Goal: Find specific page/section: Find specific page/section

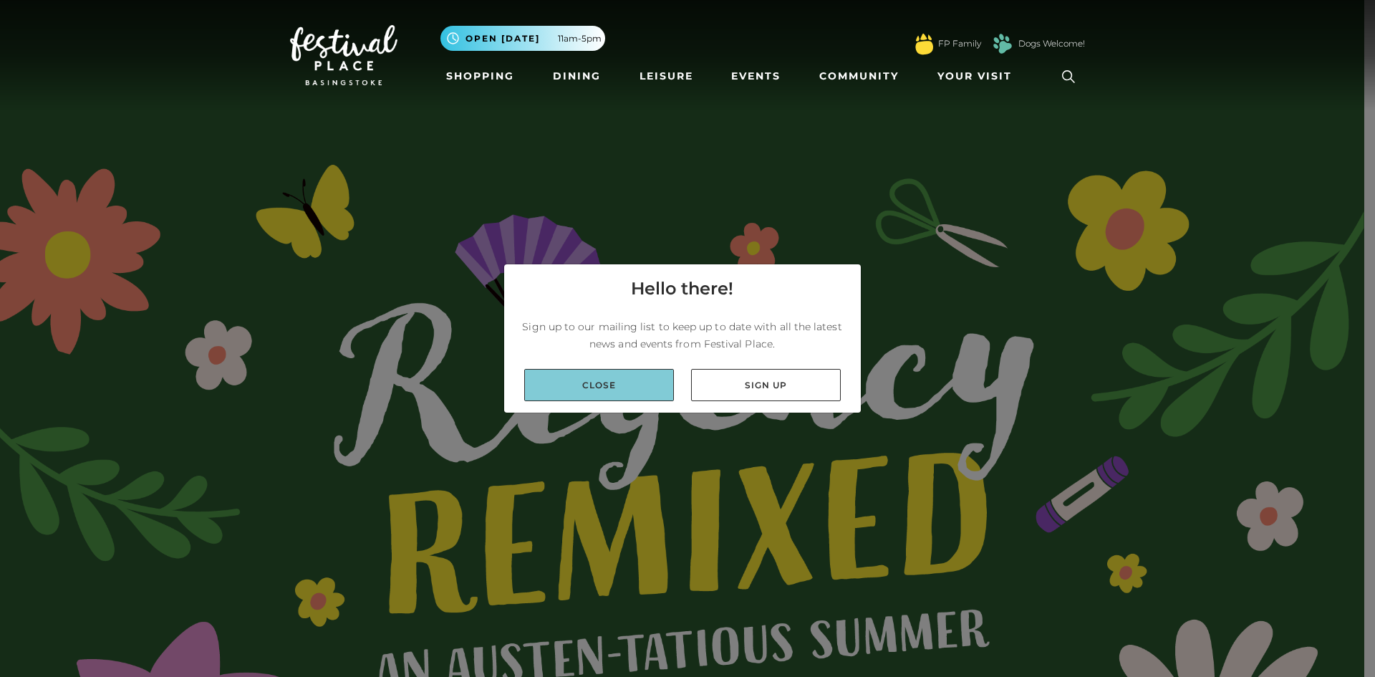
click at [631, 382] on link "Close" at bounding box center [599, 385] width 150 height 32
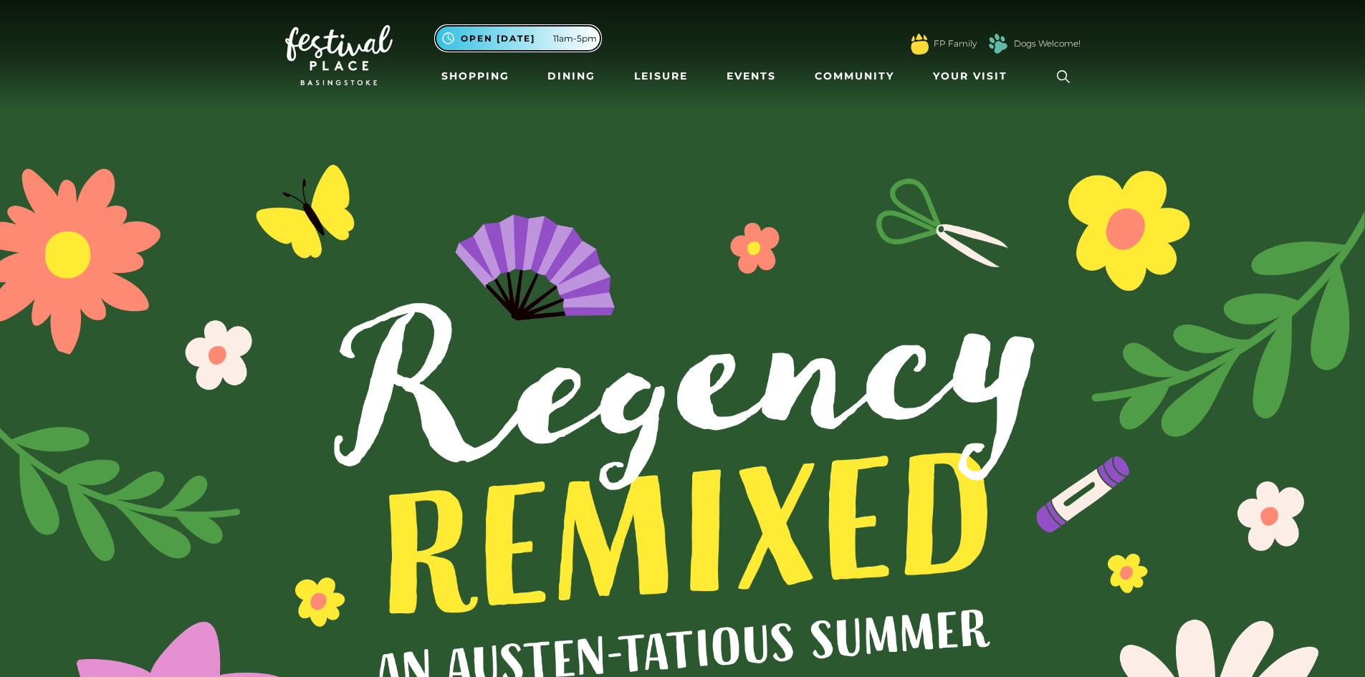
click at [586, 39] on span "11am-5pm" at bounding box center [575, 38] width 44 height 13
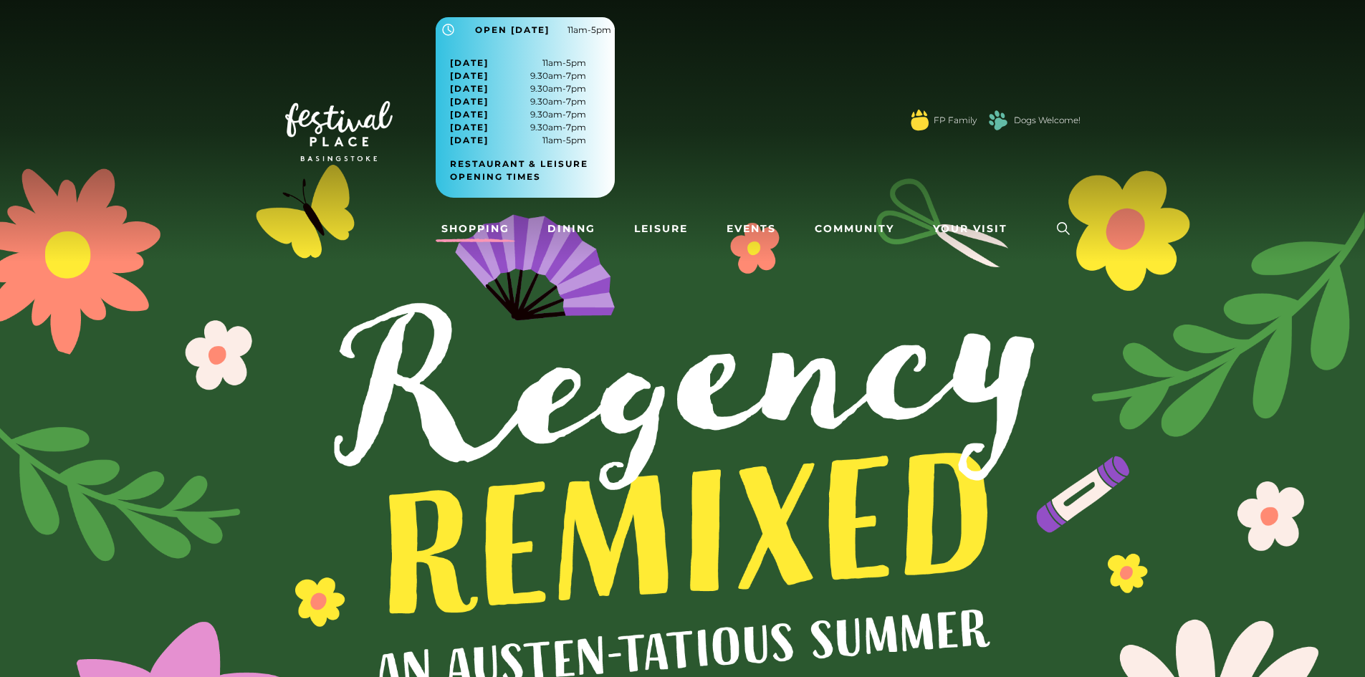
click at [484, 225] on link "Shopping" at bounding box center [476, 229] width 80 height 27
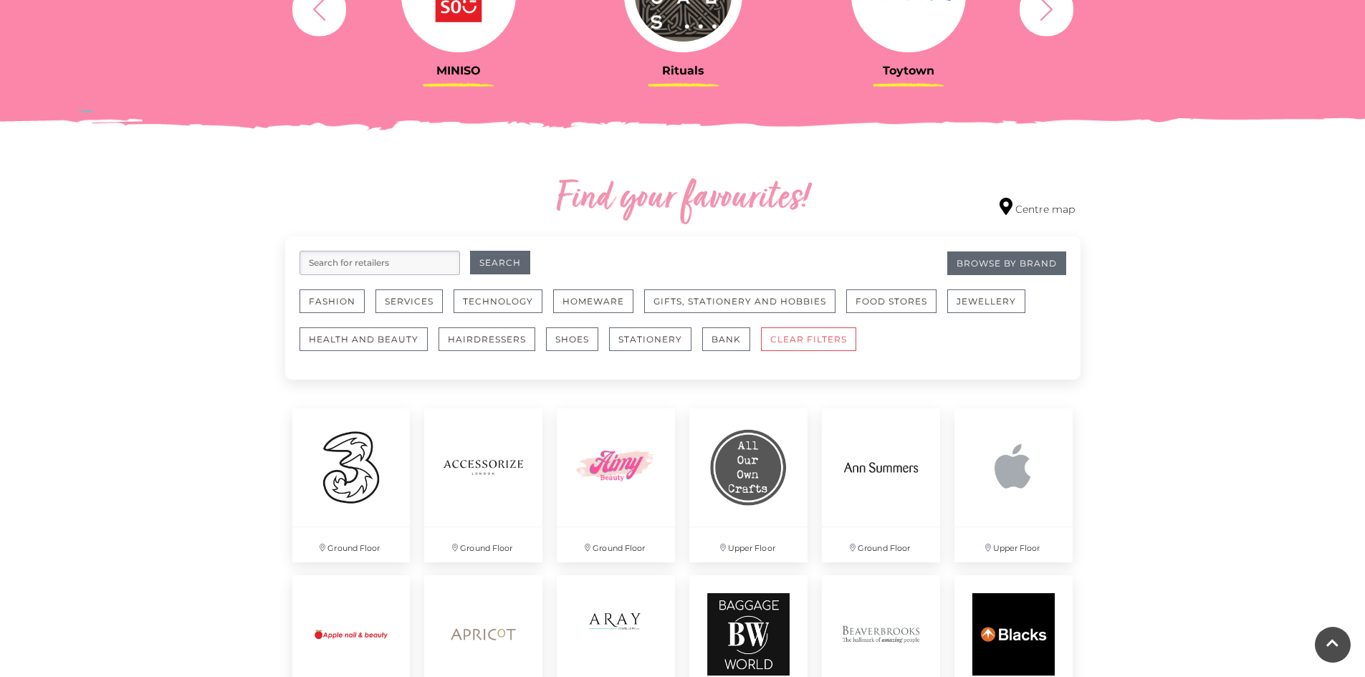
scroll to position [687, 0]
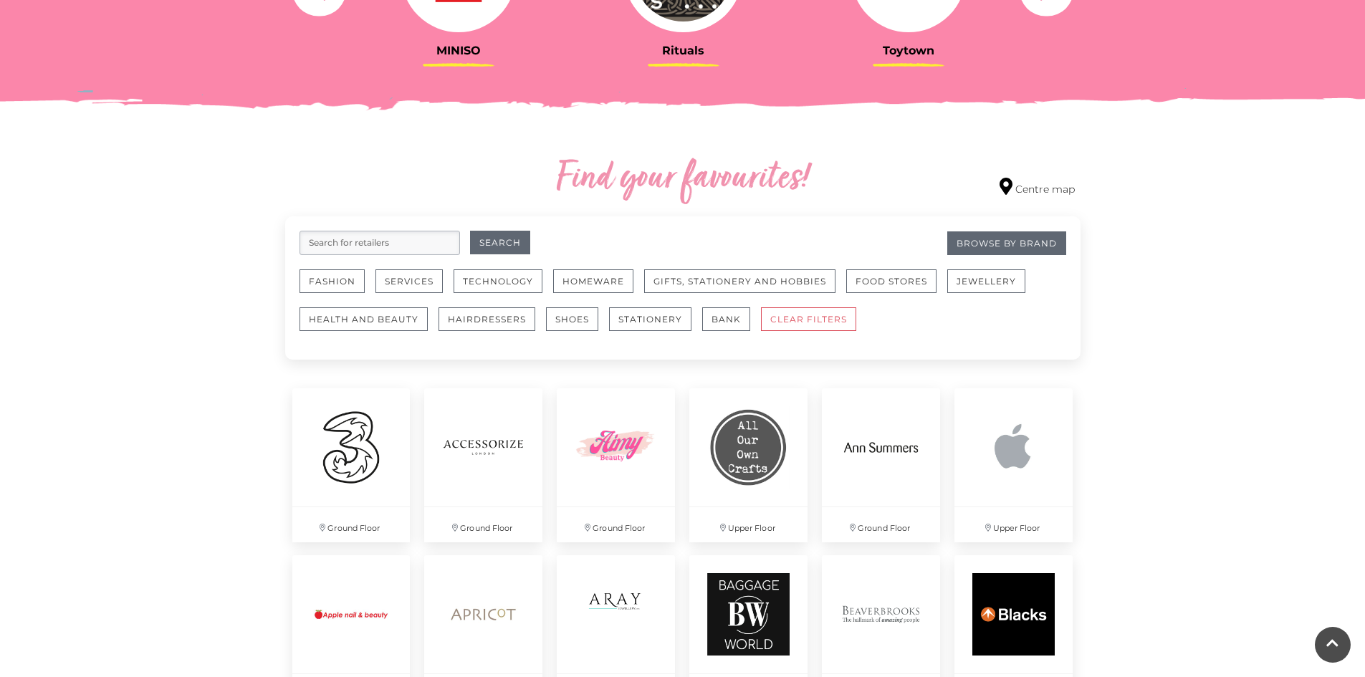
click at [371, 242] on input "search" at bounding box center [379, 243] width 160 height 24
type input "next"
click at [470, 231] on button "Search" at bounding box center [500, 243] width 60 height 24
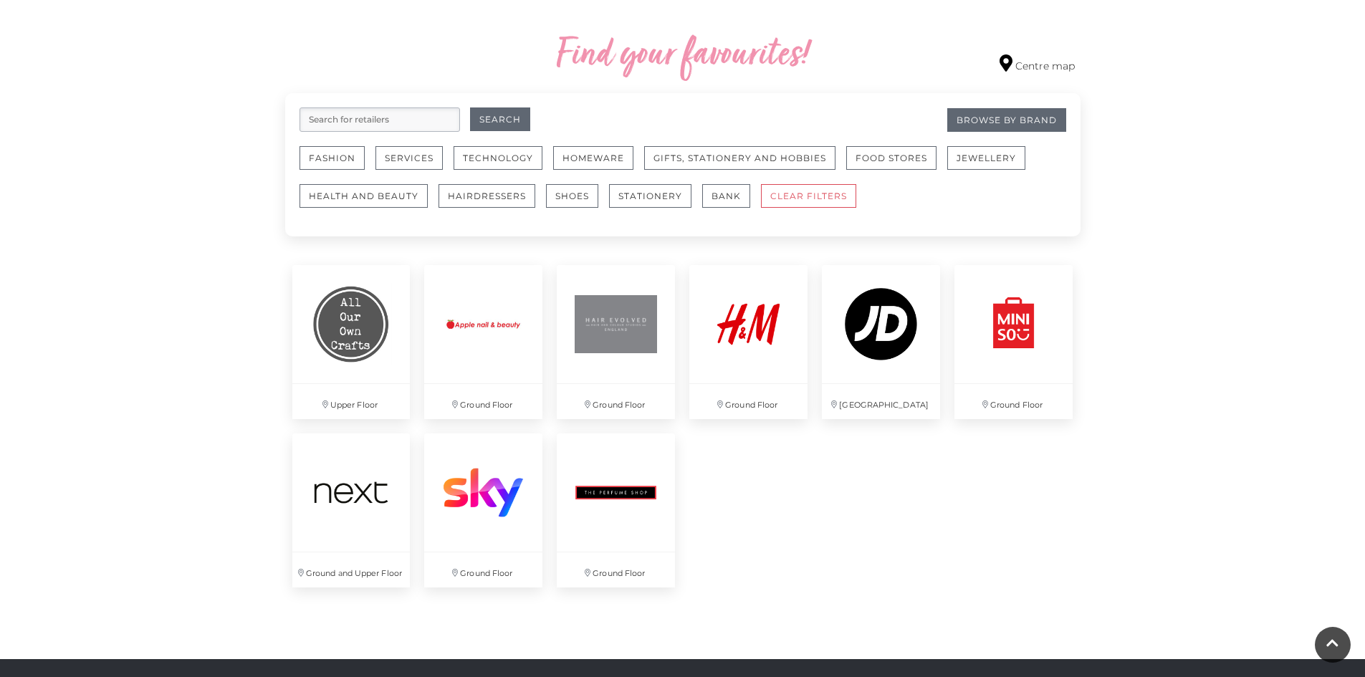
scroll to position [812, 0]
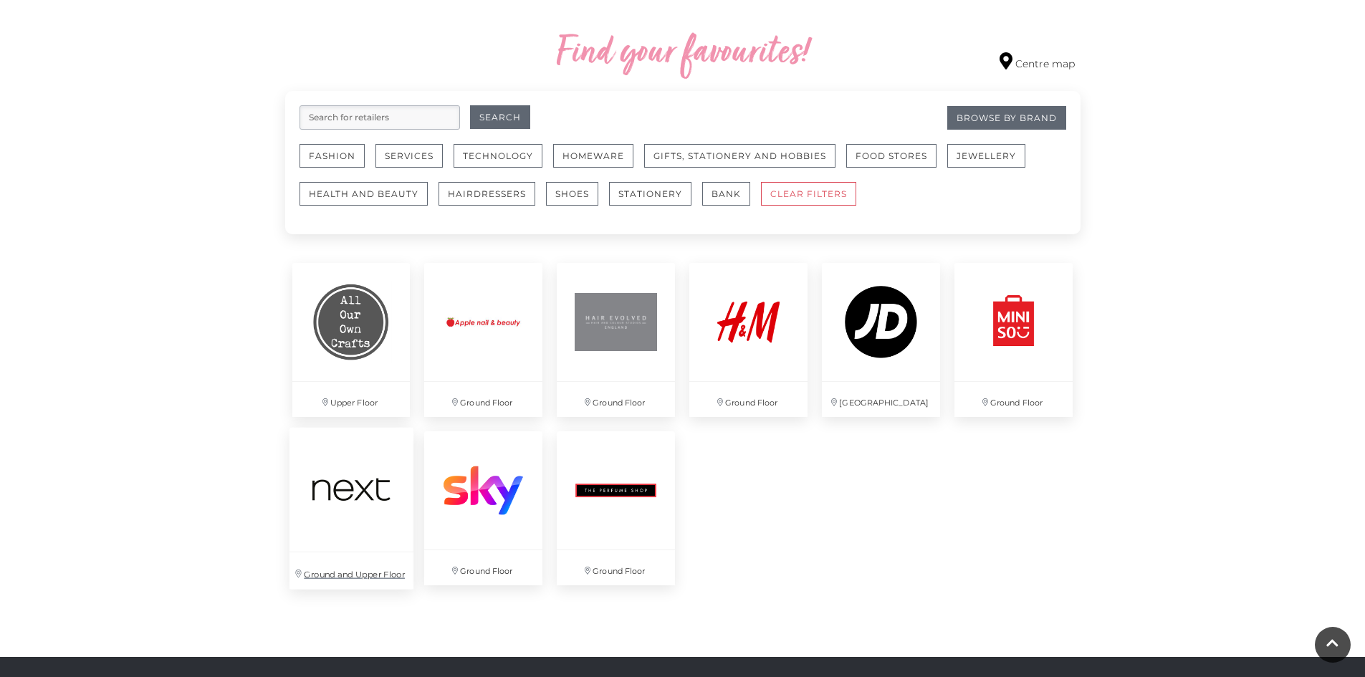
click at [352, 480] on img at bounding box center [351, 490] width 124 height 124
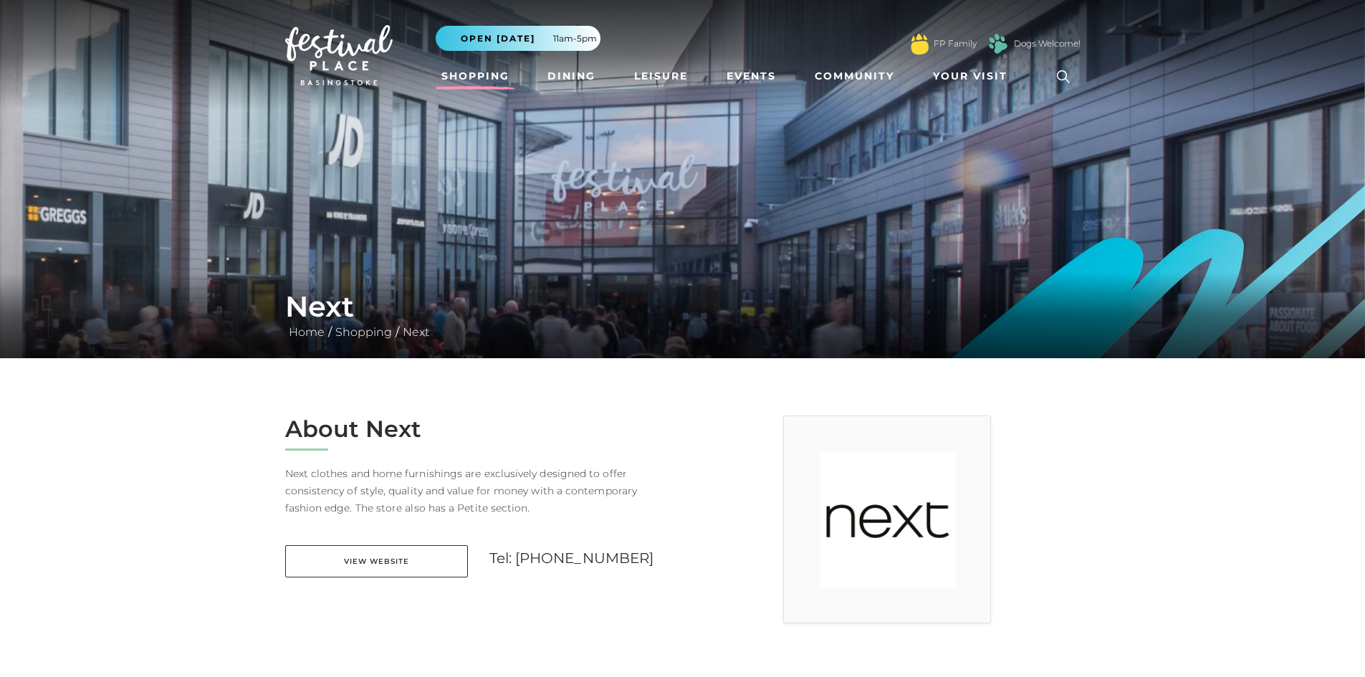
click at [469, 84] on link "Shopping" at bounding box center [476, 76] width 80 height 27
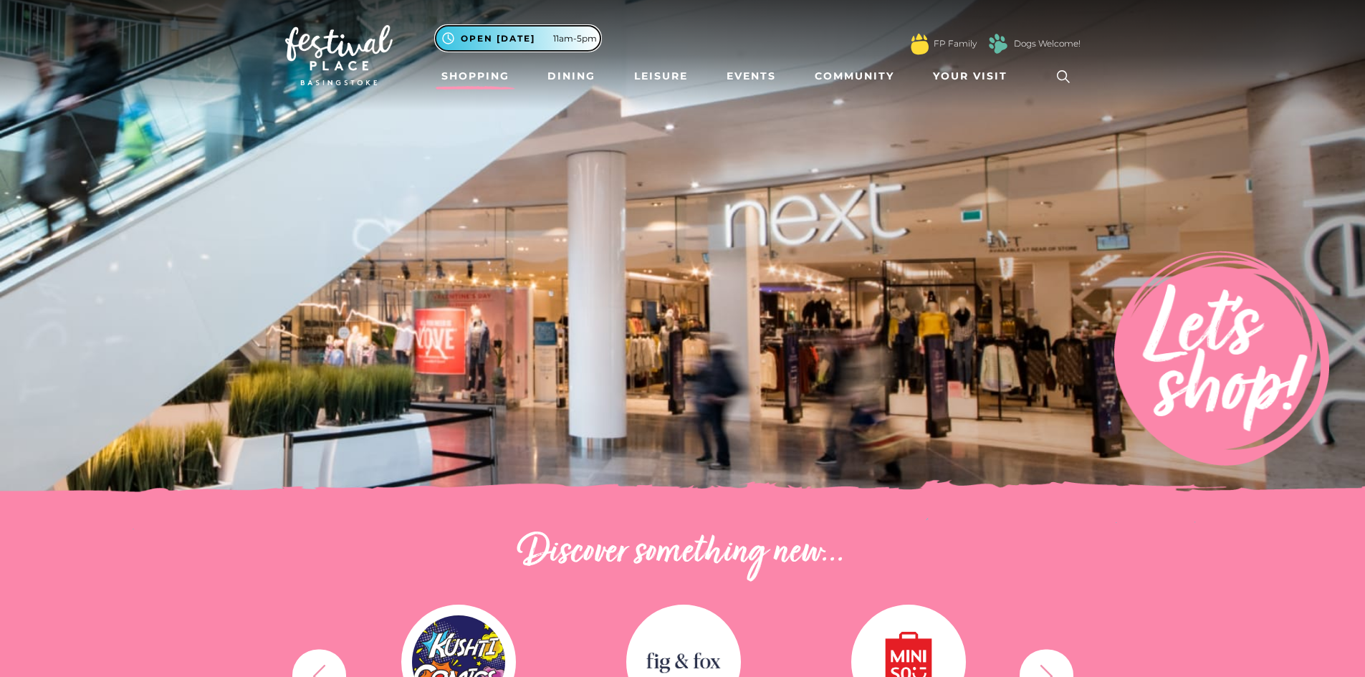
click at [493, 37] on span "Open [DATE]" at bounding box center [498, 38] width 75 height 13
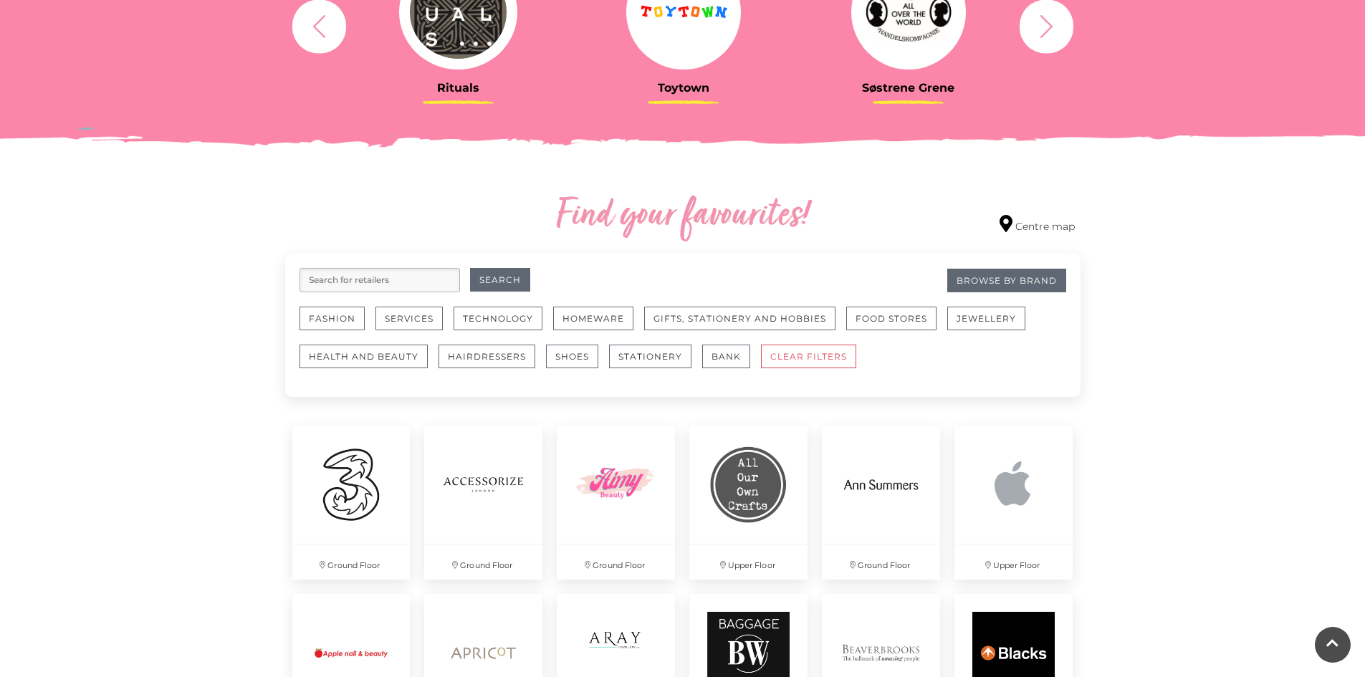
scroll to position [737, 0]
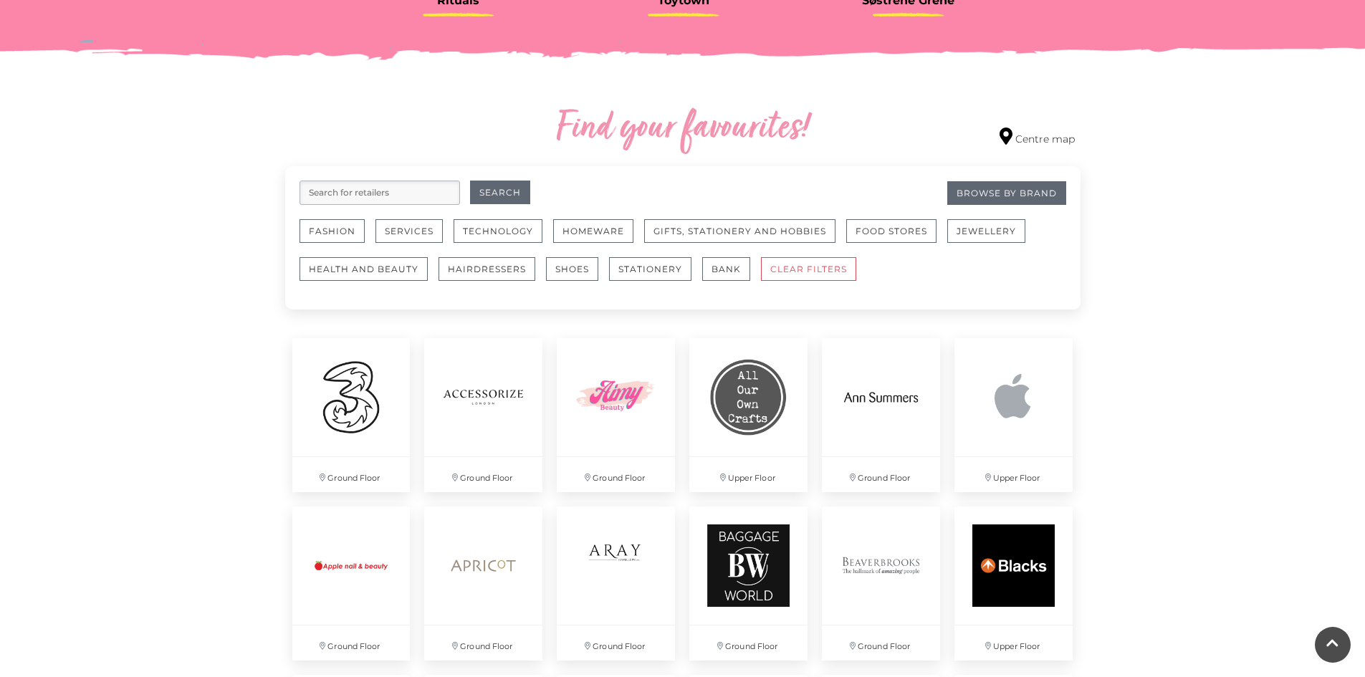
click at [403, 191] on input "search" at bounding box center [379, 193] width 160 height 24
type input "star"
click at [499, 196] on button "Search" at bounding box center [500, 193] width 60 height 24
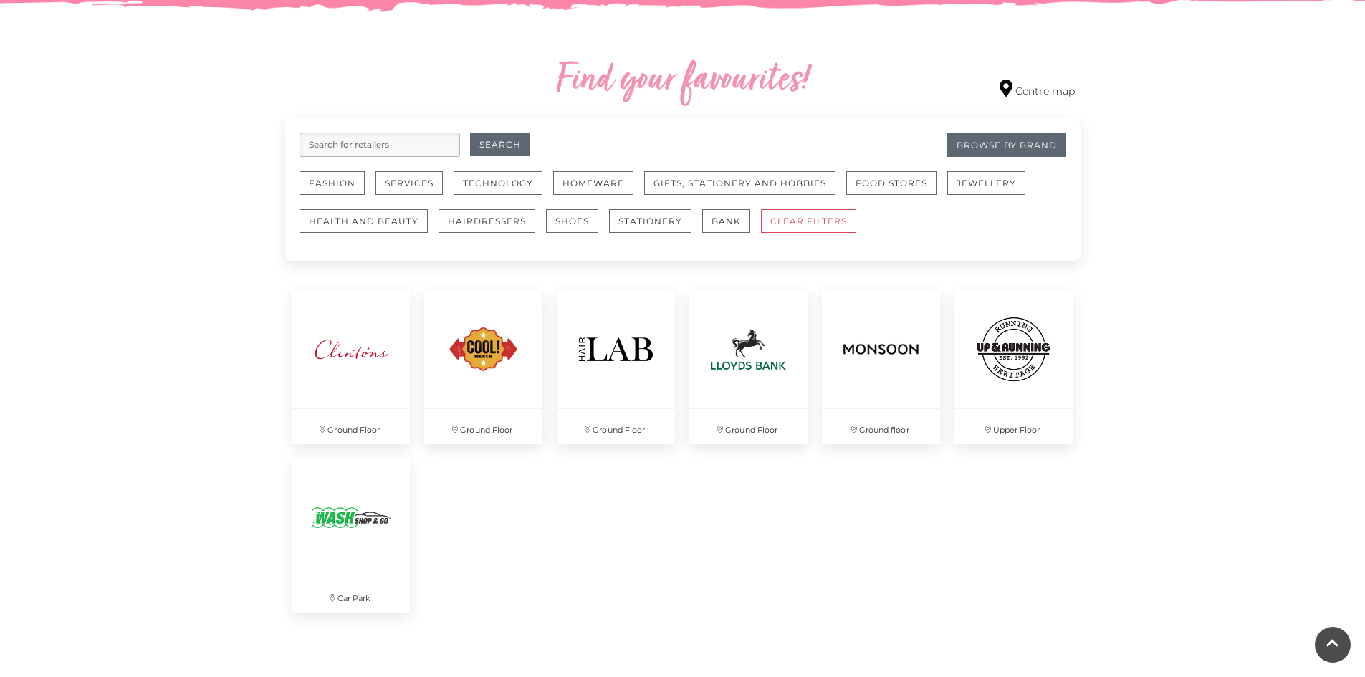
scroll to position [787, 0]
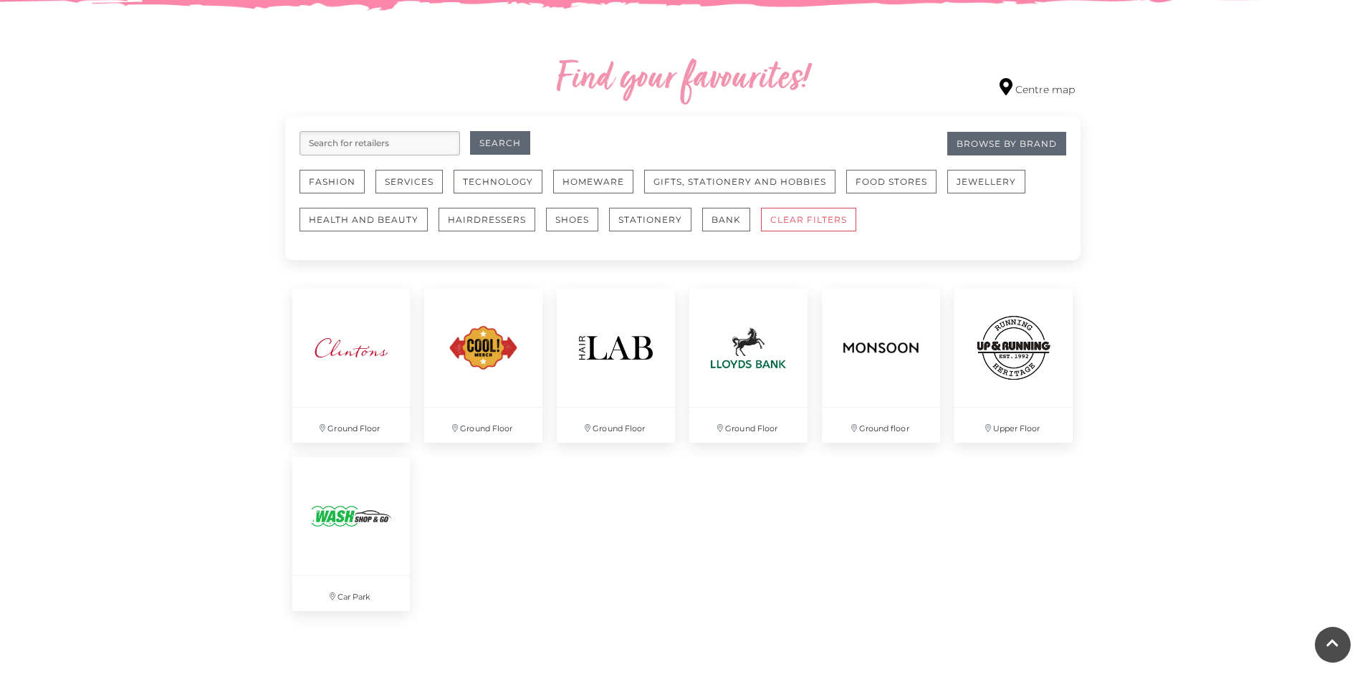
click at [335, 141] on input "search" at bounding box center [379, 143] width 160 height 24
click at [416, 141] on input "search" at bounding box center [379, 143] width 160 height 24
type input "starbucks"
click at [470, 131] on button "Search" at bounding box center [500, 143] width 60 height 24
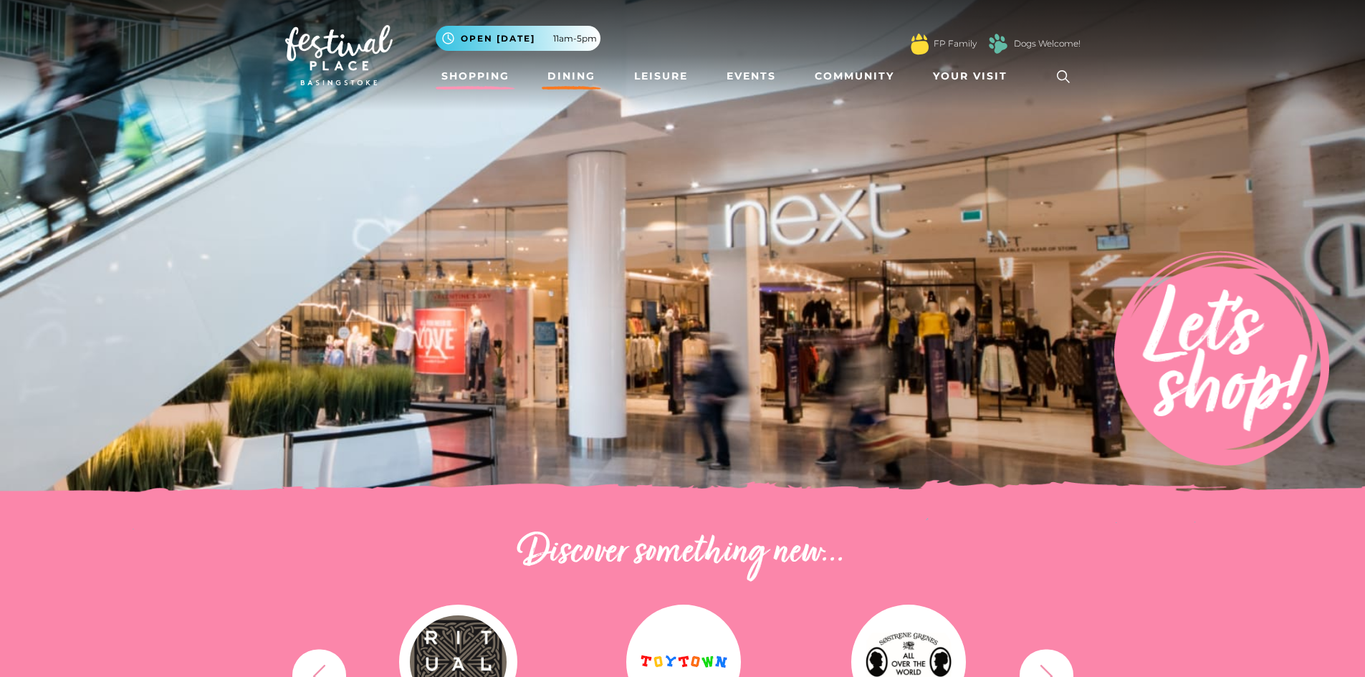
click at [590, 64] on link "Dining" at bounding box center [571, 76] width 59 height 27
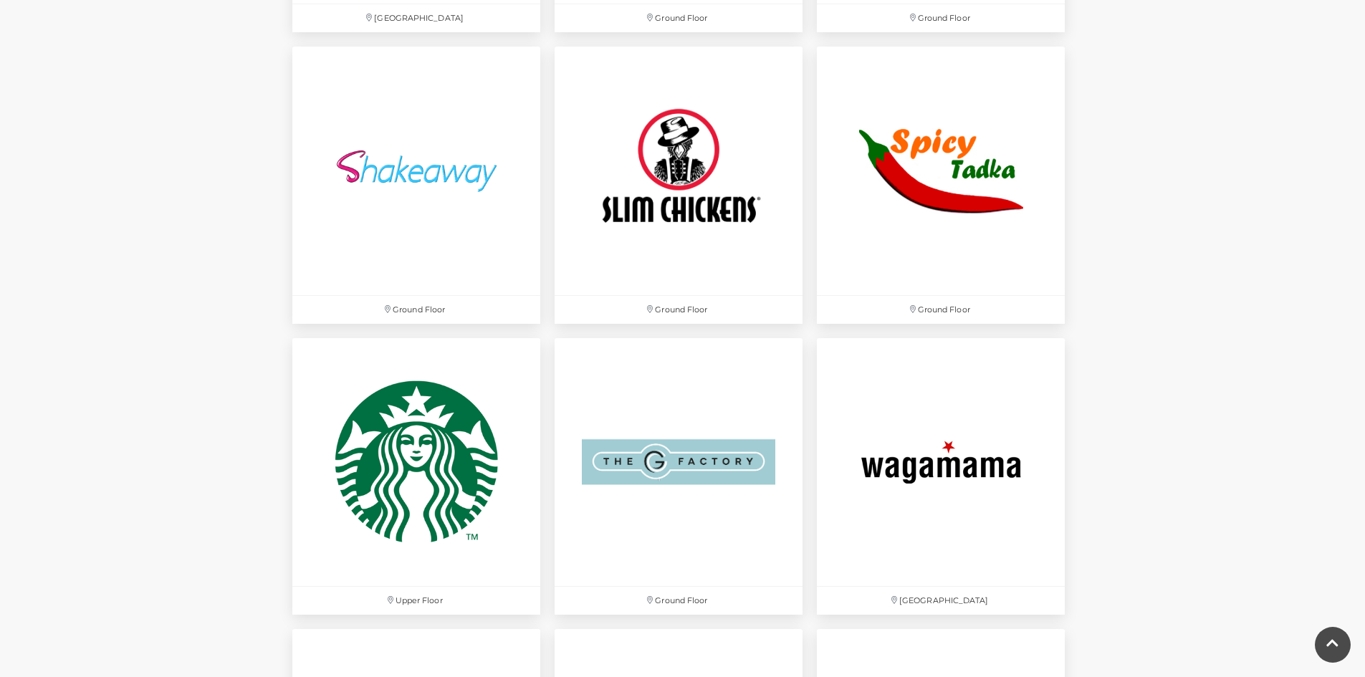
scroll to position [4163, 0]
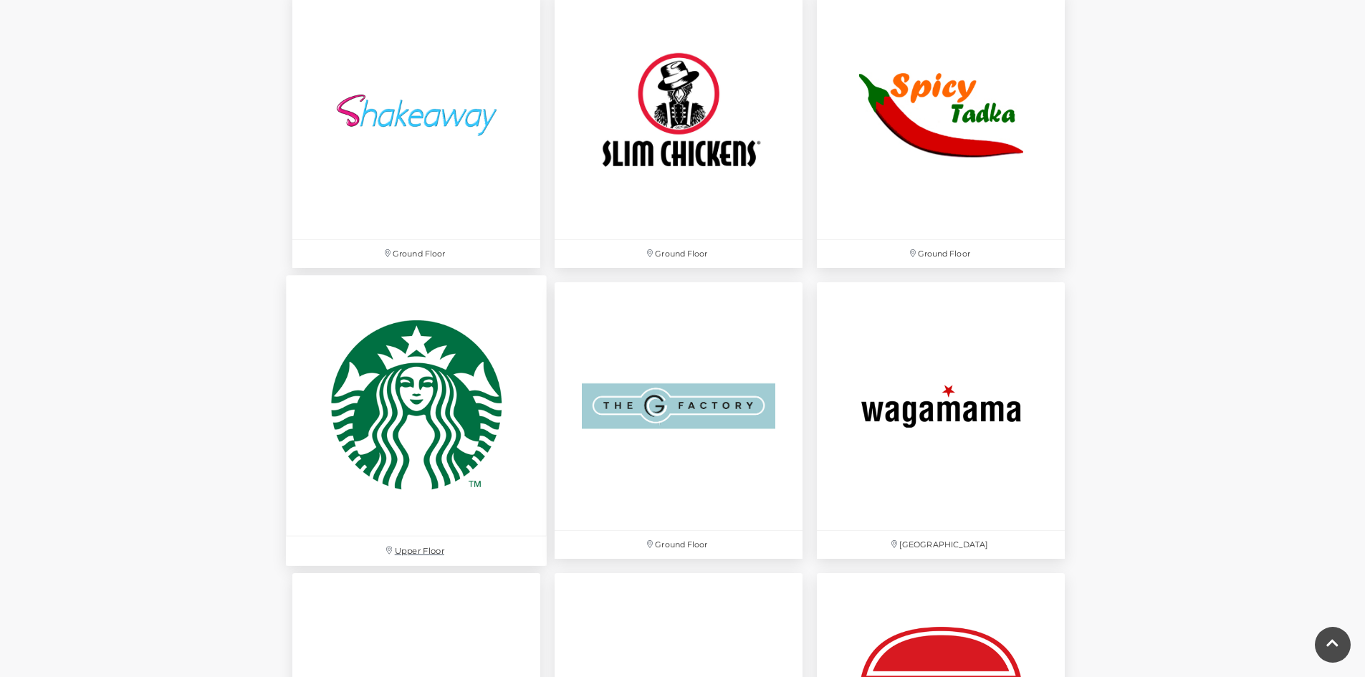
click at [458, 423] on img at bounding box center [416, 405] width 261 height 261
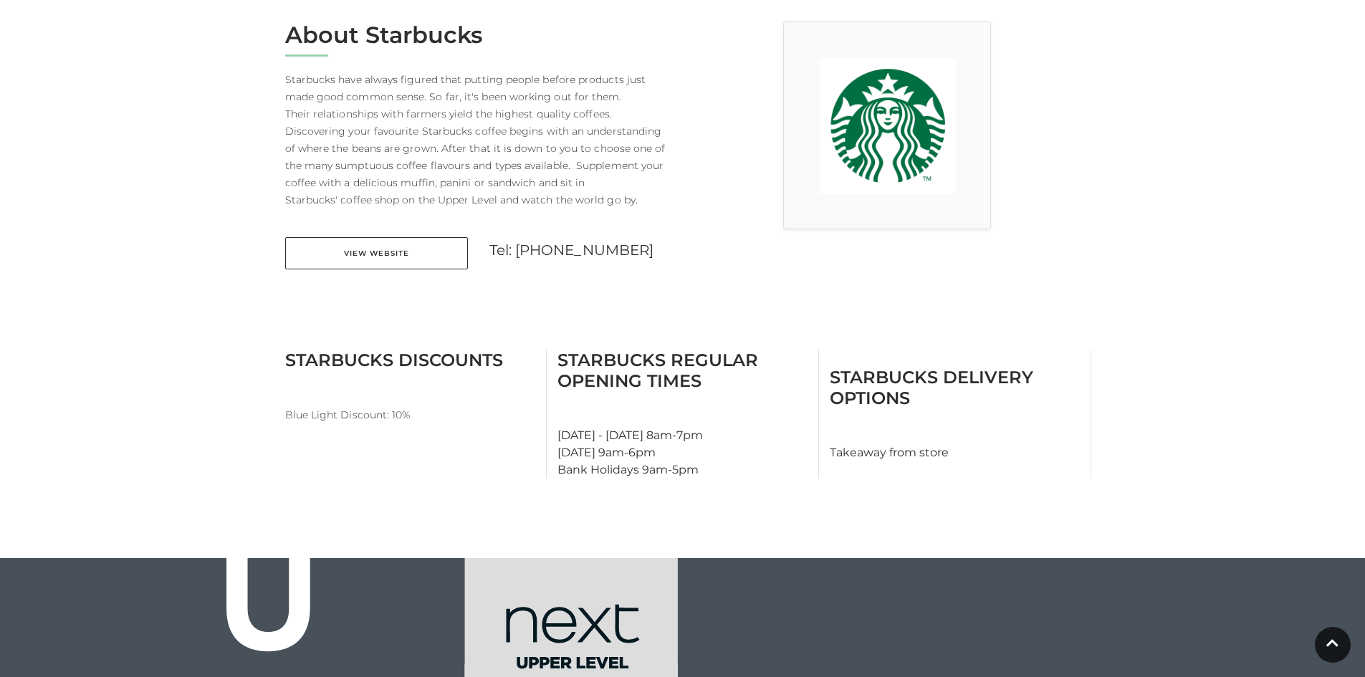
scroll to position [393, 0]
